Goal: Information Seeking & Learning: Find specific fact

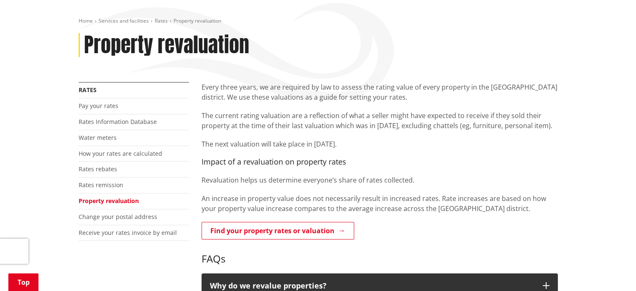
scroll to position [209, 0]
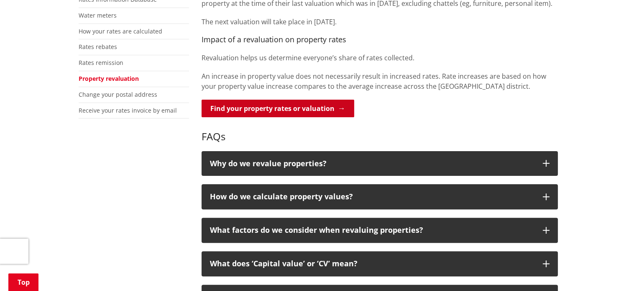
click at [266, 110] on link "Find your property rates or valuation" at bounding box center [278, 109] width 153 height 18
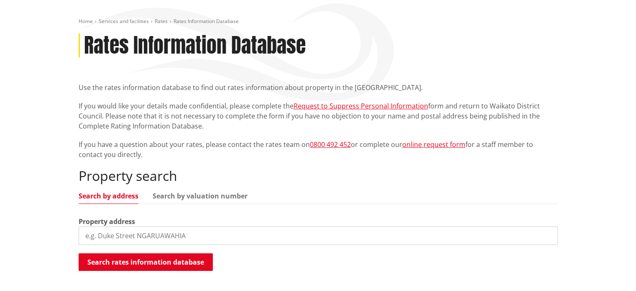
scroll to position [209, 0]
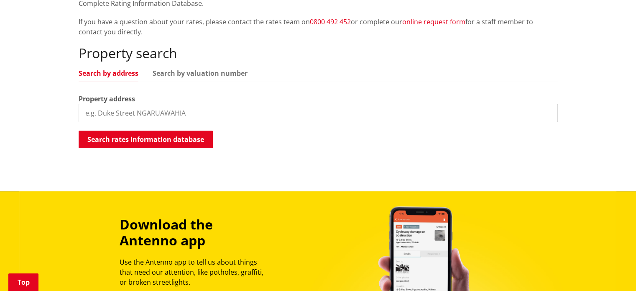
click at [202, 112] on input "search" at bounding box center [318, 113] width 479 height 18
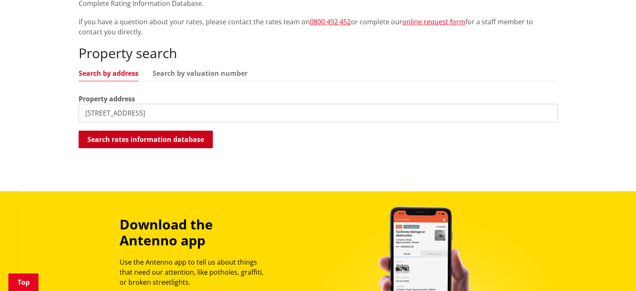
type input "119 pioneer Road"
click at [189, 135] on button "Search rates information database" at bounding box center [146, 140] width 134 height 18
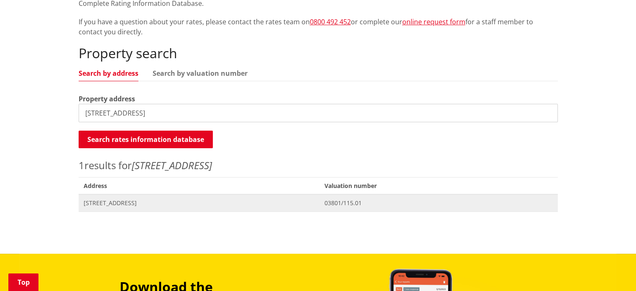
click at [110, 204] on span "119 Pioneer Road POKENO" at bounding box center [199, 203] width 231 height 8
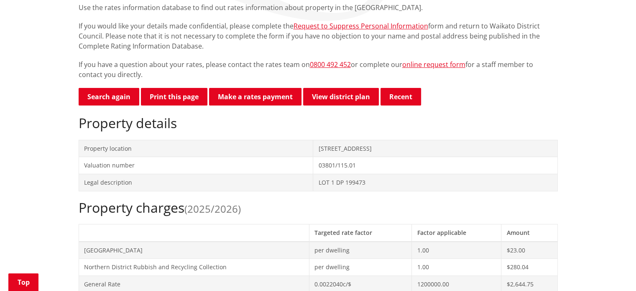
scroll to position [209, 0]
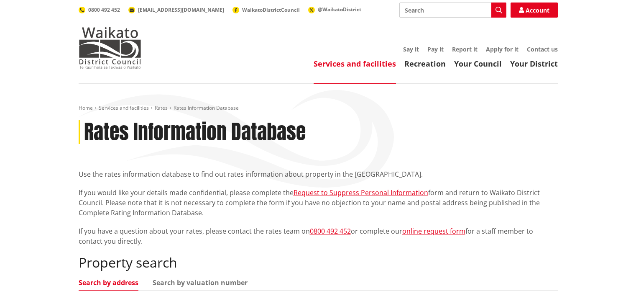
scroll to position [209, 0]
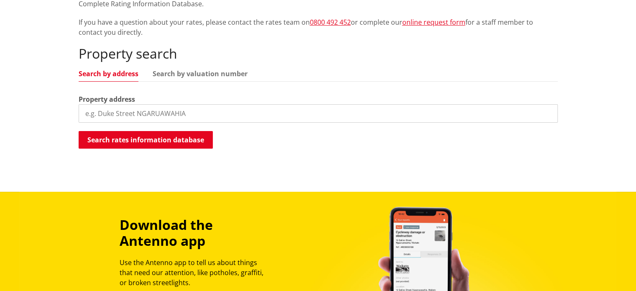
click at [109, 113] on input "search" at bounding box center [318, 113] width 479 height 18
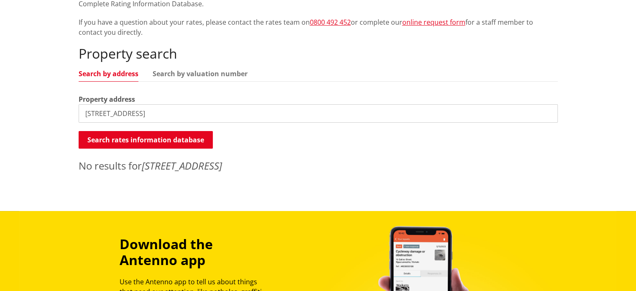
click at [156, 114] on input "290a dominion rd" at bounding box center [318, 113] width 479 height 18
type input "290a dominion road"
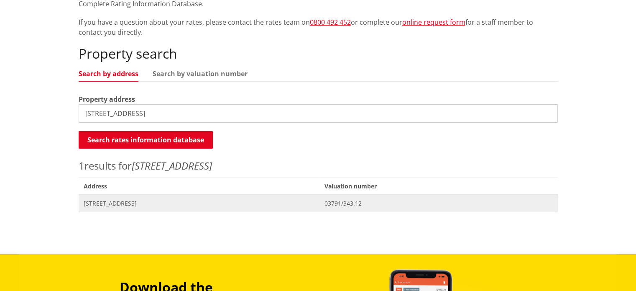
click at [137, 208] on span "Address 290A Dominion Road TUAKAU" at bounding box center [199, 203] width 241 height 17
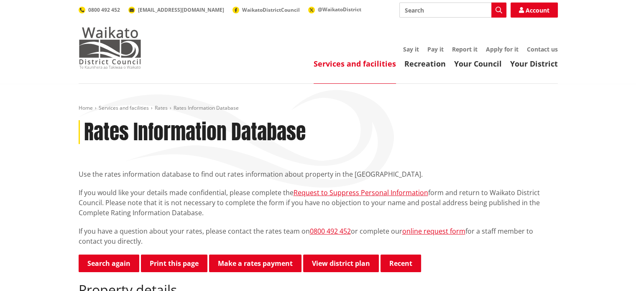
click at [110, 42] on img at bounding box center [110, 48] width 63 height 42
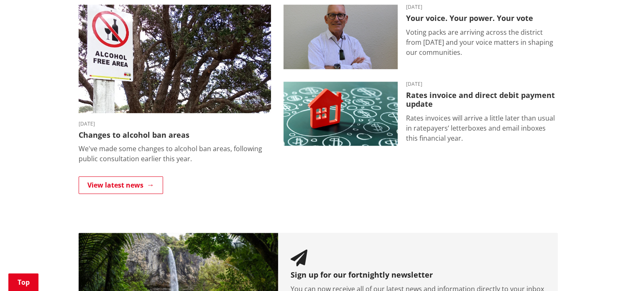
scroll to position [627, 0]
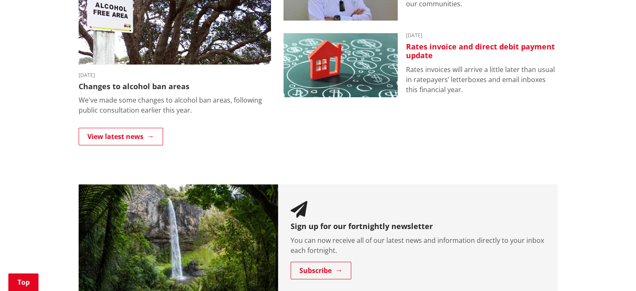
click at [426, 53] on h3 "Rates invoice and direct debit payment update" at bounding box center [482, 51] width 152 height 18
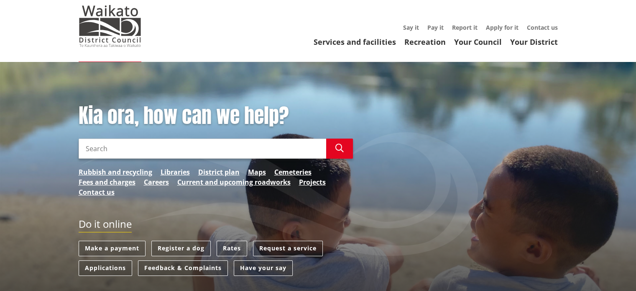
scroll to position [0, 0]
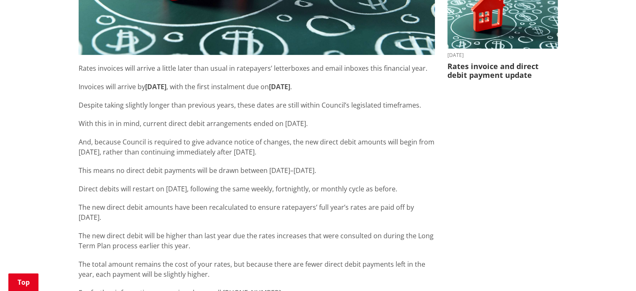
scroll to position [293, 0]
